Goal: Check status: Verify the current state of an ongoing process or item

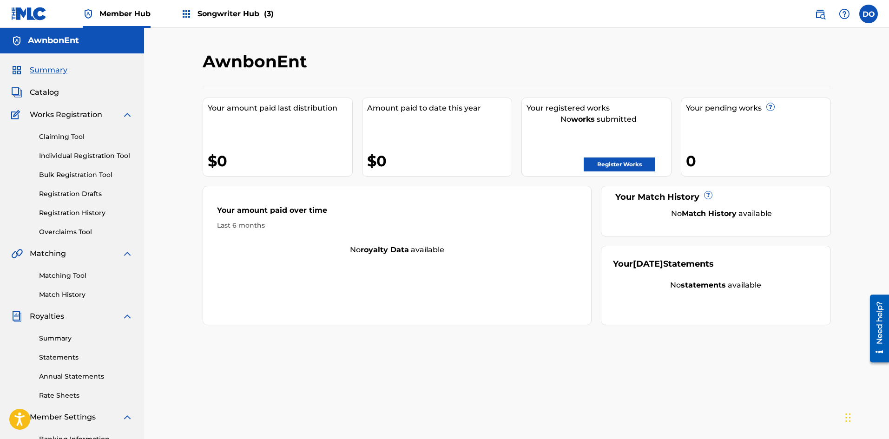
click at [232, 11] on span "Songwriter Hub (3)" at bounding box center [235, 13] width 76 height 11
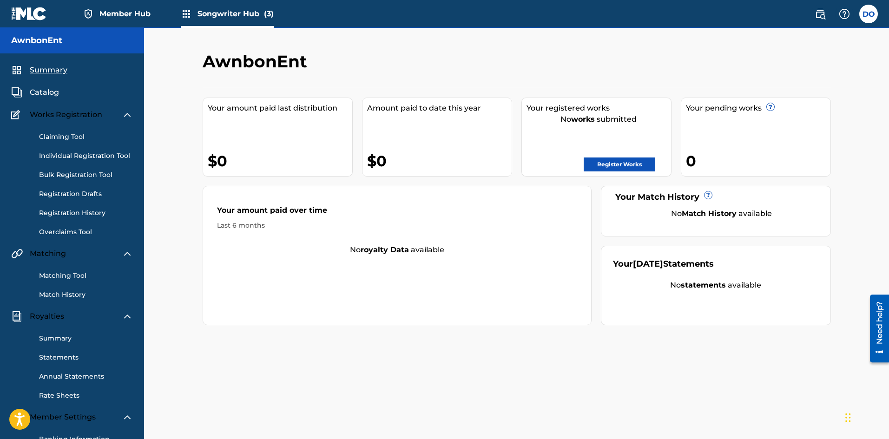
click at [78, 214] on link "Registration History" at bounding box center [86, 213] width 94 height 10
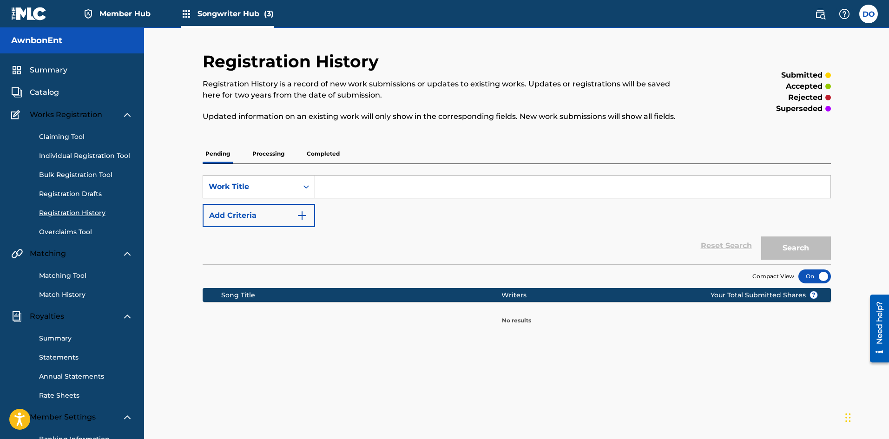
click at [265, 155] on p "Processing" at bounding box center [268, 154] width 38 height 20
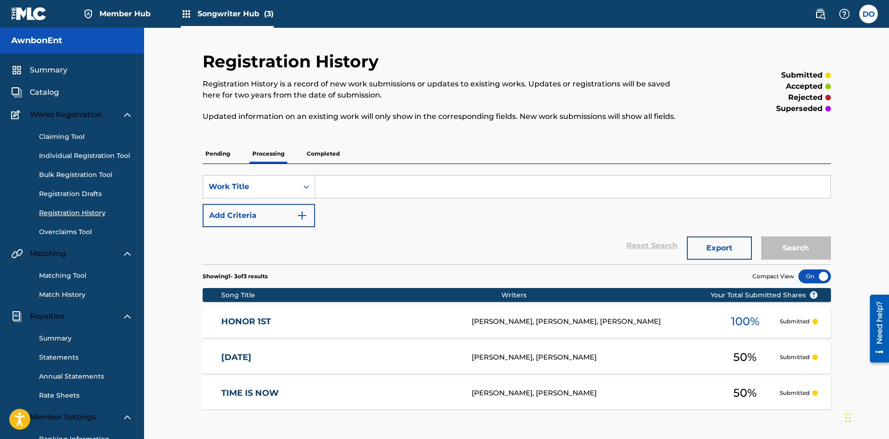
click at [428, 313] on div "HONOR 1ST [PERSON_NAME], [PERSON_NAME], [PERSON_NAME] 100 % Submitted" at bounding box center [517, 321] width 628 height 33
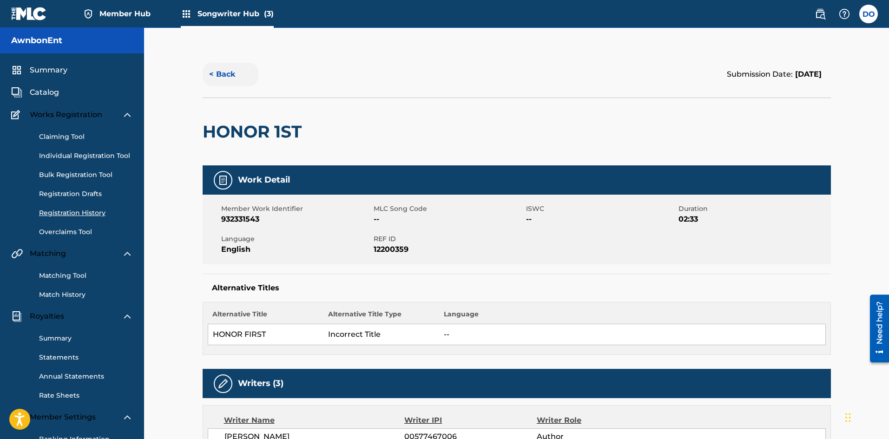
click at [221, 75] on button "< Back" at bounding box center [231, 74] width 56 height 23
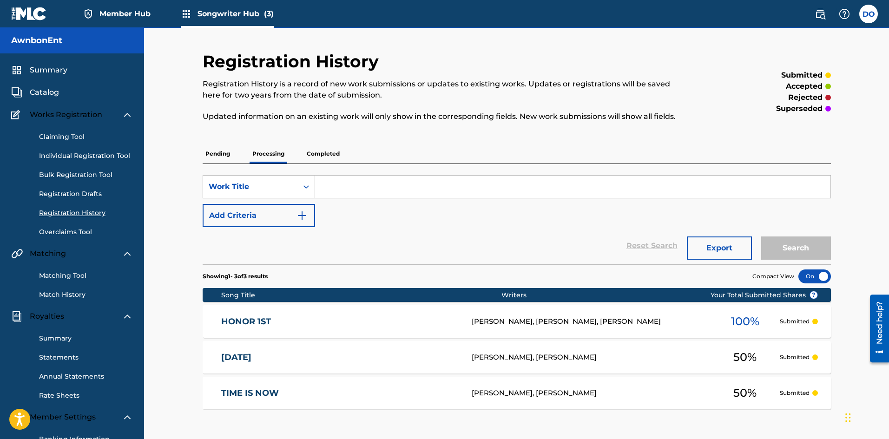
click at [79, 234] on link "Overclaims Tool" at bounding box center [86, 232] width 94 height 10
